Goal: Navigation & Orientation: Go to known website

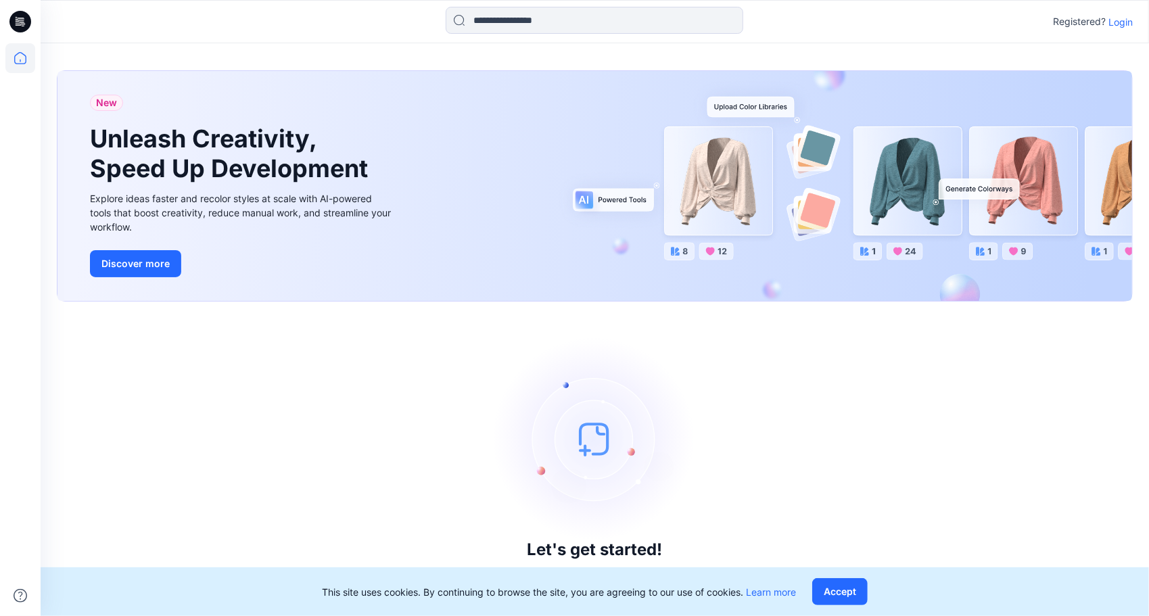
click at [1125, 22] on p "Login" at bounding box center [1120, 22] width 24 height 14
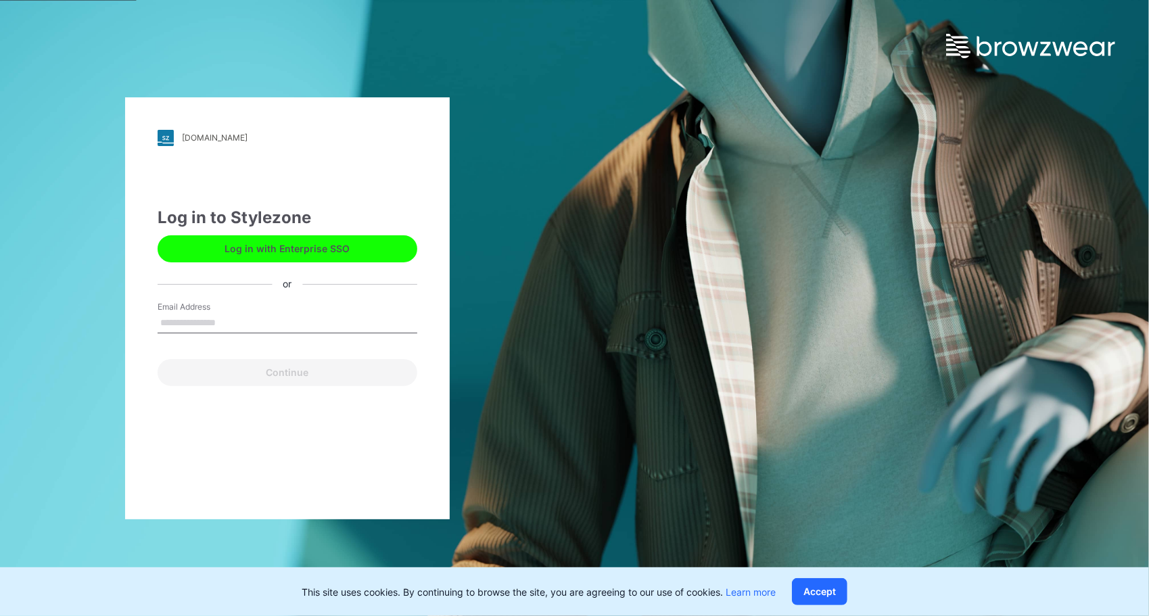
click at [374, 245] on button "Log in with Enterprise SSO" at bounding box center [288, 248] width 260 height 27
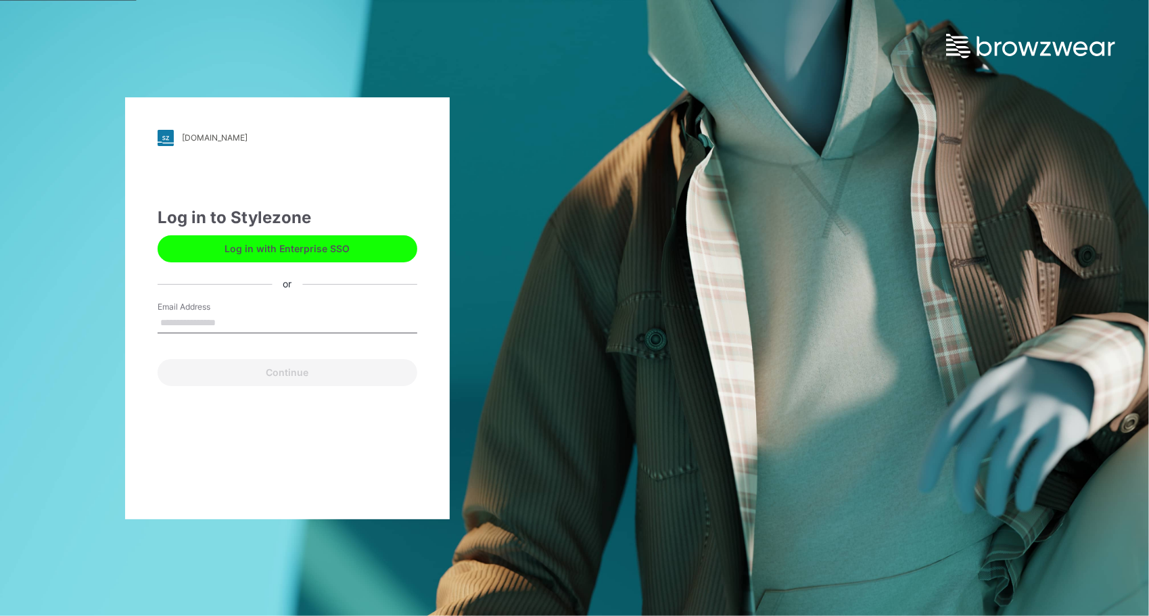
click at [316, 241] on button "Log in with Enterprise SSO" at bounding box center [288, 248] width 260 height 27
